Goal: Navigation & Orientation: Find specific page/section

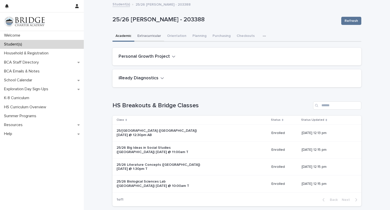
click at [145, 36] on button "Extracurricular" at bounding box center [149, 36] width 30 height 11
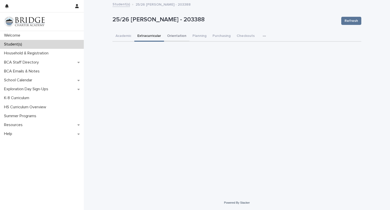
click at [181, 35] on button "Orientation" at bounding box center [176, 36] width 25 height 11
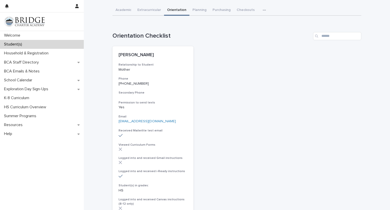
scroll to position [5, 0]
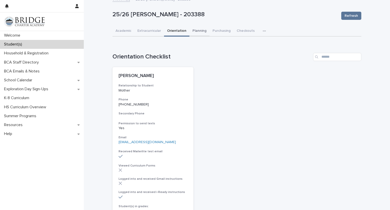
click at [189, 31] on button "Planning" at bounding box center [199, 31] width 20 height 11
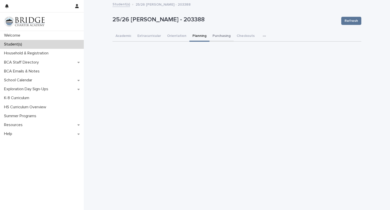
click at [218, 34] on button "Purchasing" at bounding box center [221, 36] width 24 height 11
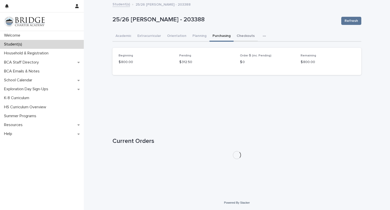
click at [239, 34] on button "Checkouts" at bounding box center [245, 36] width 24 height 11
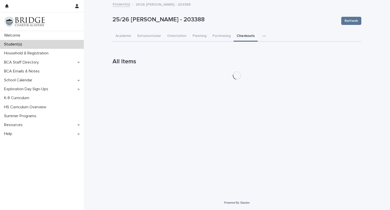
click at [263, 36] on div "button" at bounding box center [265, 36] width 5 height 4
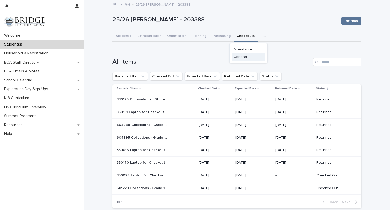
click at [240, 55] on span "General" at bounding box center [239, 57] width 13 height 4
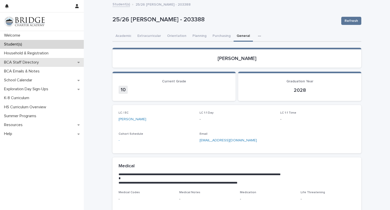
click at [15, 62] on p "BCA Staff Directory" at bounding box center [22, 62] width 41 height 5
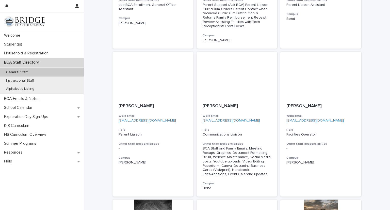
scroll to position [264, 0]
